Goal: Information Seeking & Learning: Learn about a topic

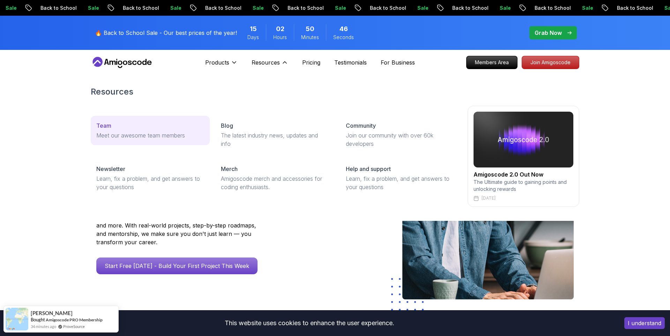
click at [104, 129] on p "Team" at bounding box center [103, 125] width 15 height 8
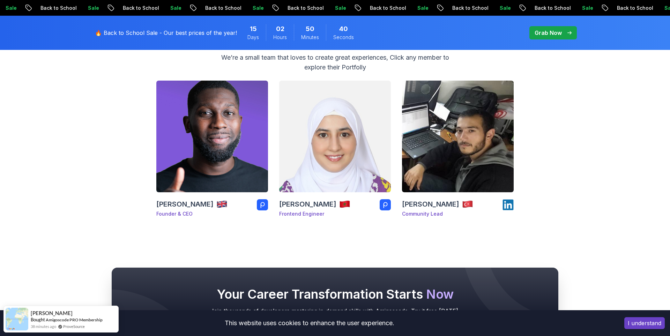
scroll to position [48, 0]
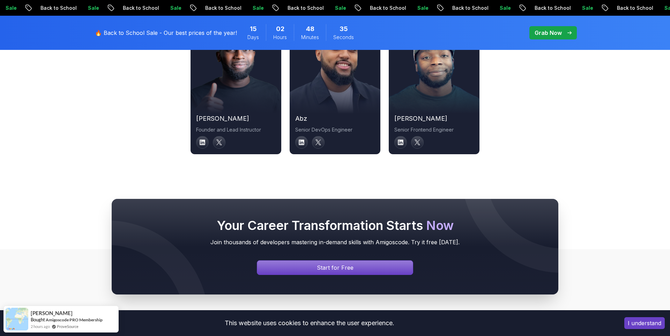
scroll to position [2639, 0]
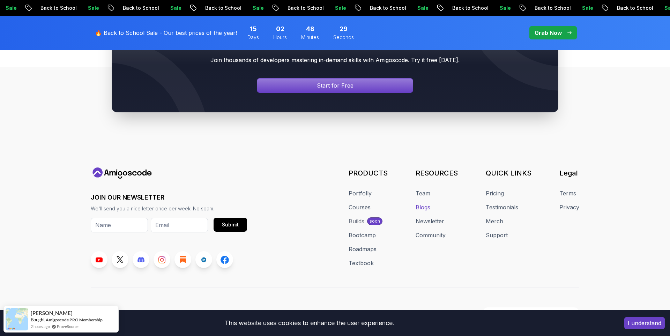
click at [430, 203] on link "Blogs" at bounding box center [423, 207] width 15 height 8
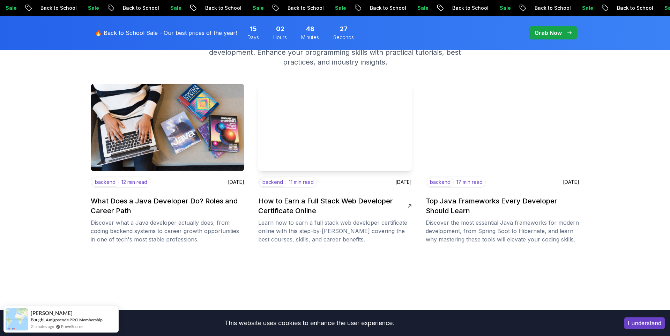
scroll to position [96, 0]
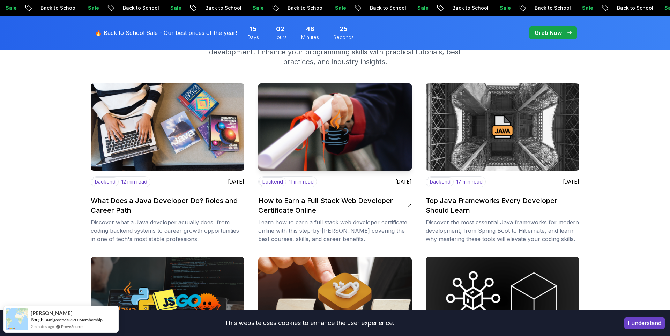
click at [380, 204] on h2 "How to Earn a Full Stack Web Developer Certificate Online" at bounding box center [332, 206] width 149 height 20
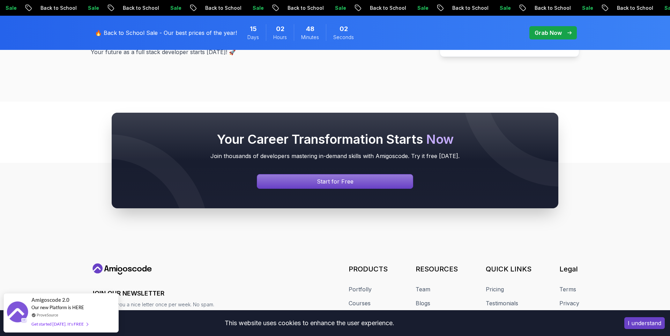
scroll to position [5529, 0]
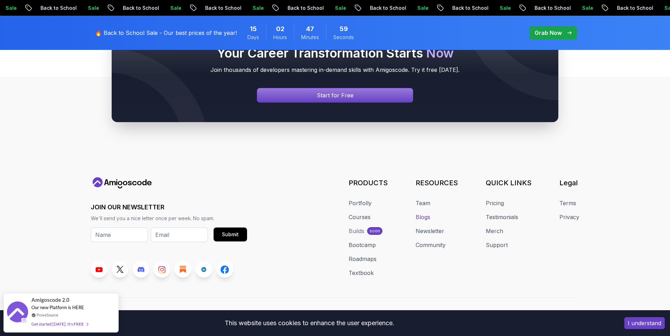
click at [427, 213] on link "Blogs" at bounding box center [423, 217] width 15 height 8
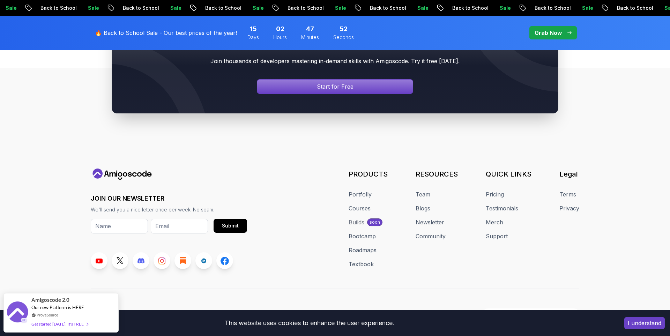
scroll to position [2638, 0]
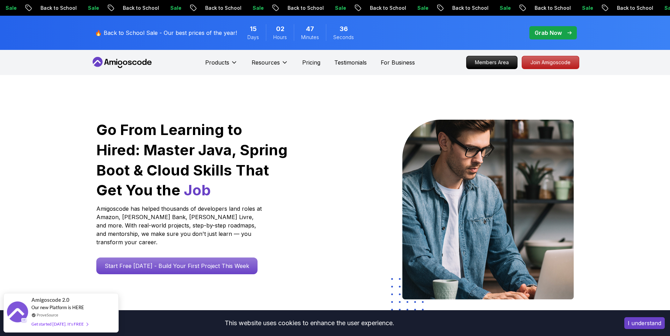
scroll to position [2638, 0]
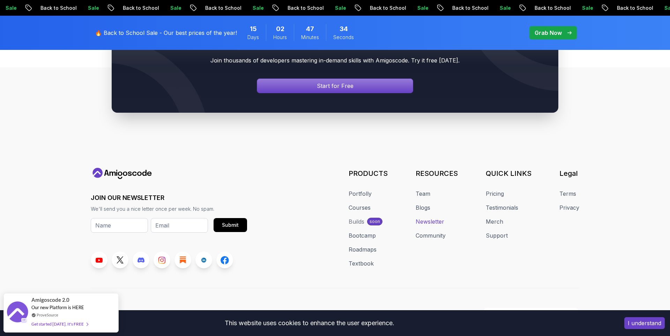
click at [434, 217] on link "Newsletter" at bounding box center [430, 221] width 29 height 8
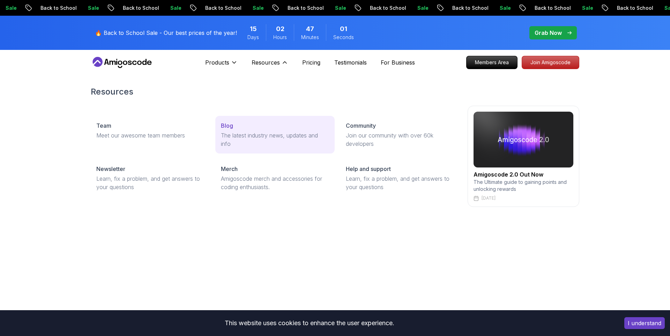
click at [230, 128] on p "Blog" at bounding box center [227, 125] width 12 height 8
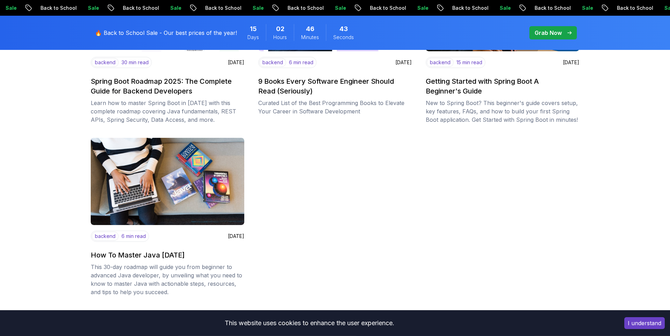
scroll to position [963, 0]
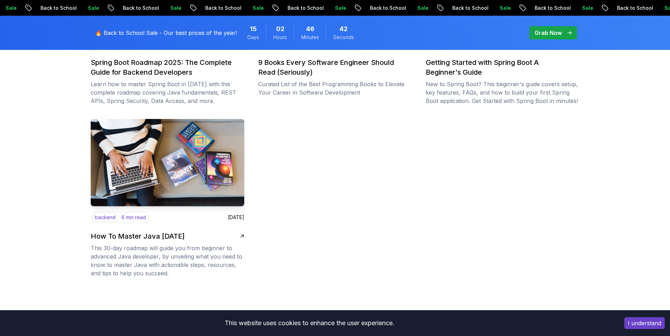
click at [185, 237] on h2 "How To Master Java [DATE]" at bounding box center [138, 236] width 94 height 10
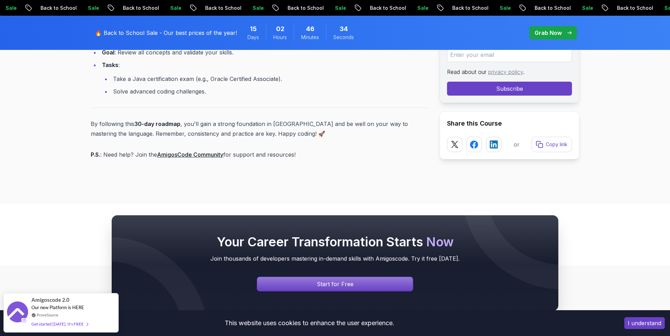
scroll to position [3340, 0]
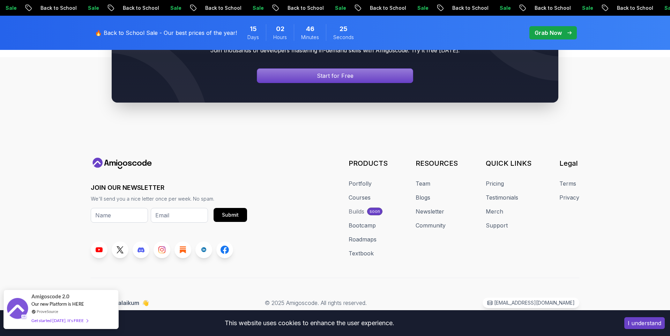
click at [67, 303] on span "Our new Platform is HERE" at bounding box center [57, 304] width 53 height 6
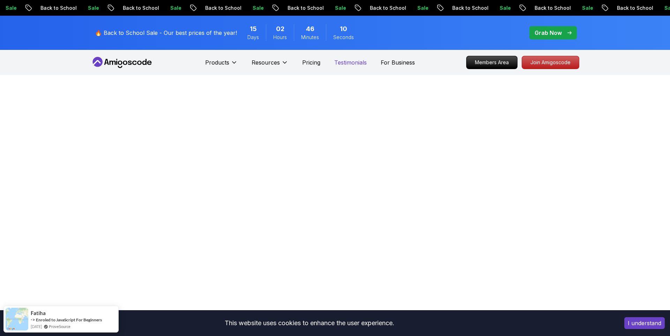
click at [353, 66] on p "Testimonials" at bounding box center [350, 62] width 32 height 8
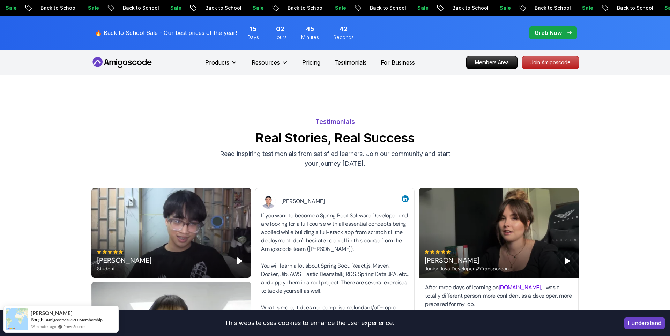
click at [576, 8] on p "Sale" at bounding box center [587, 8] width 22 height 7
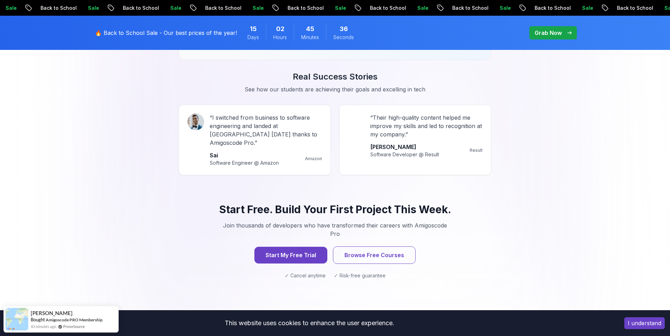
scroll to position [626, 0]
